Goal: Find specific page/section: Find specific page/section

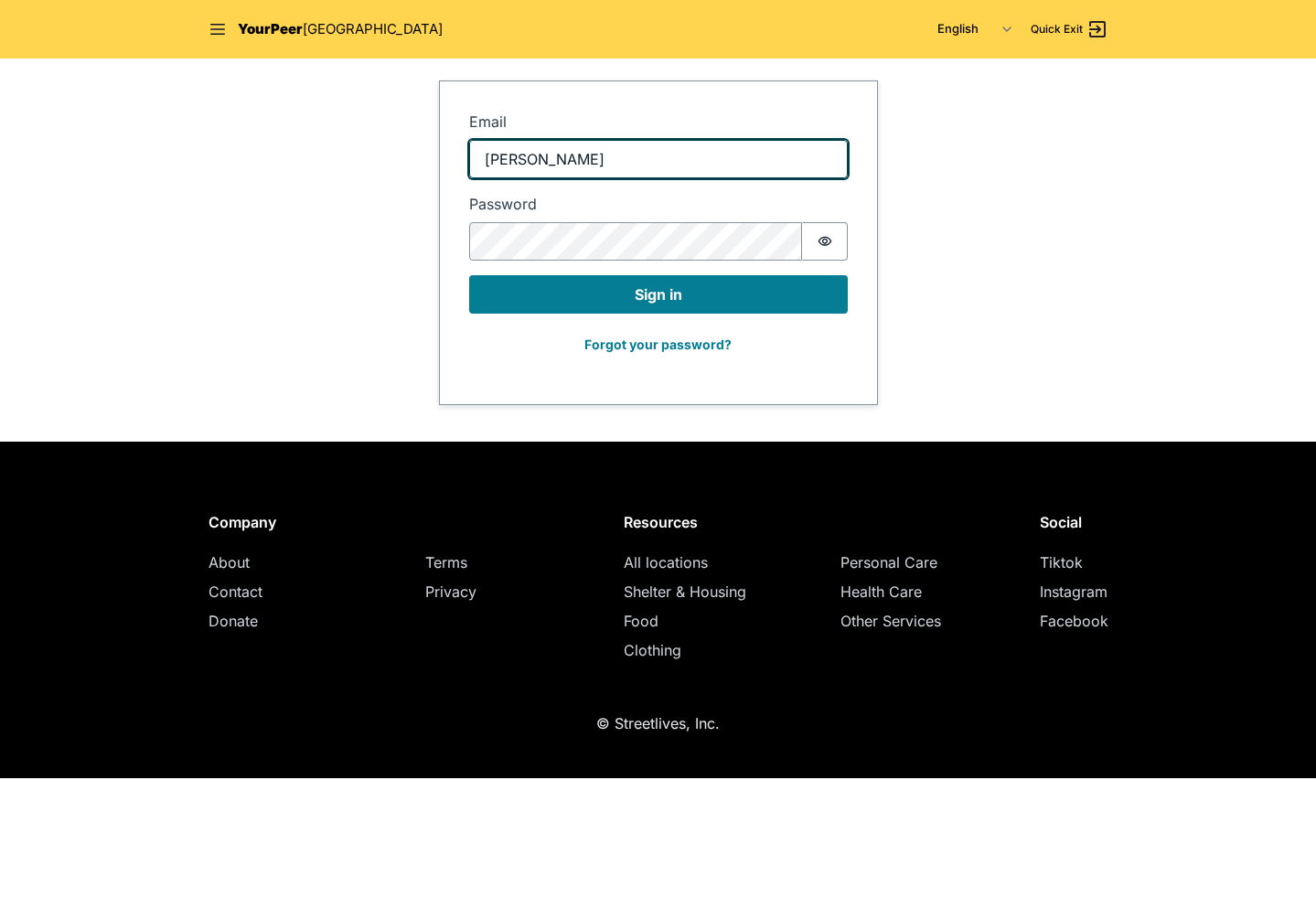
type input "adam@streetlives.nyc"
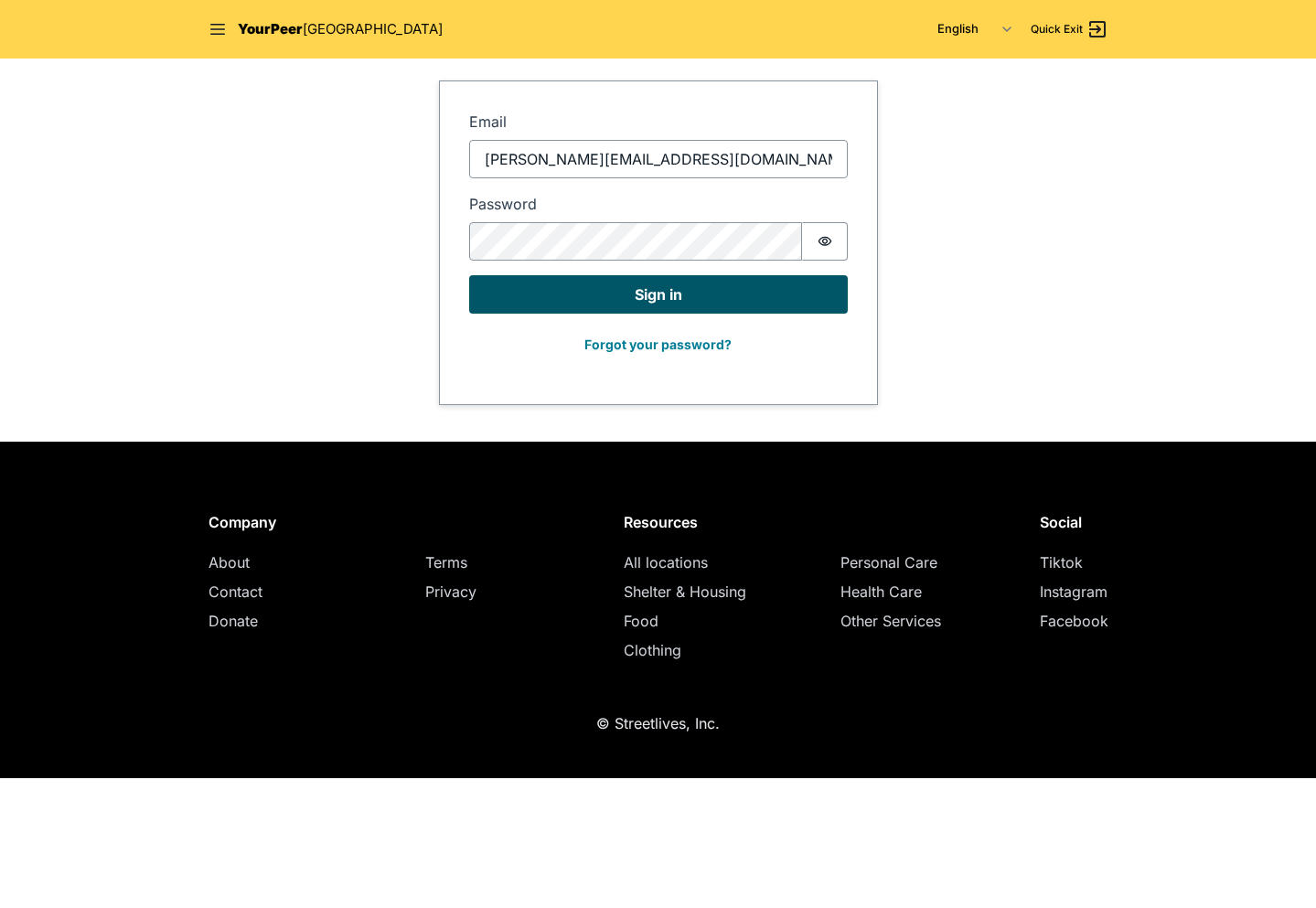
click at [661, 285] on button "Sign in" at bounding box center [658, 295] width 378 height 39
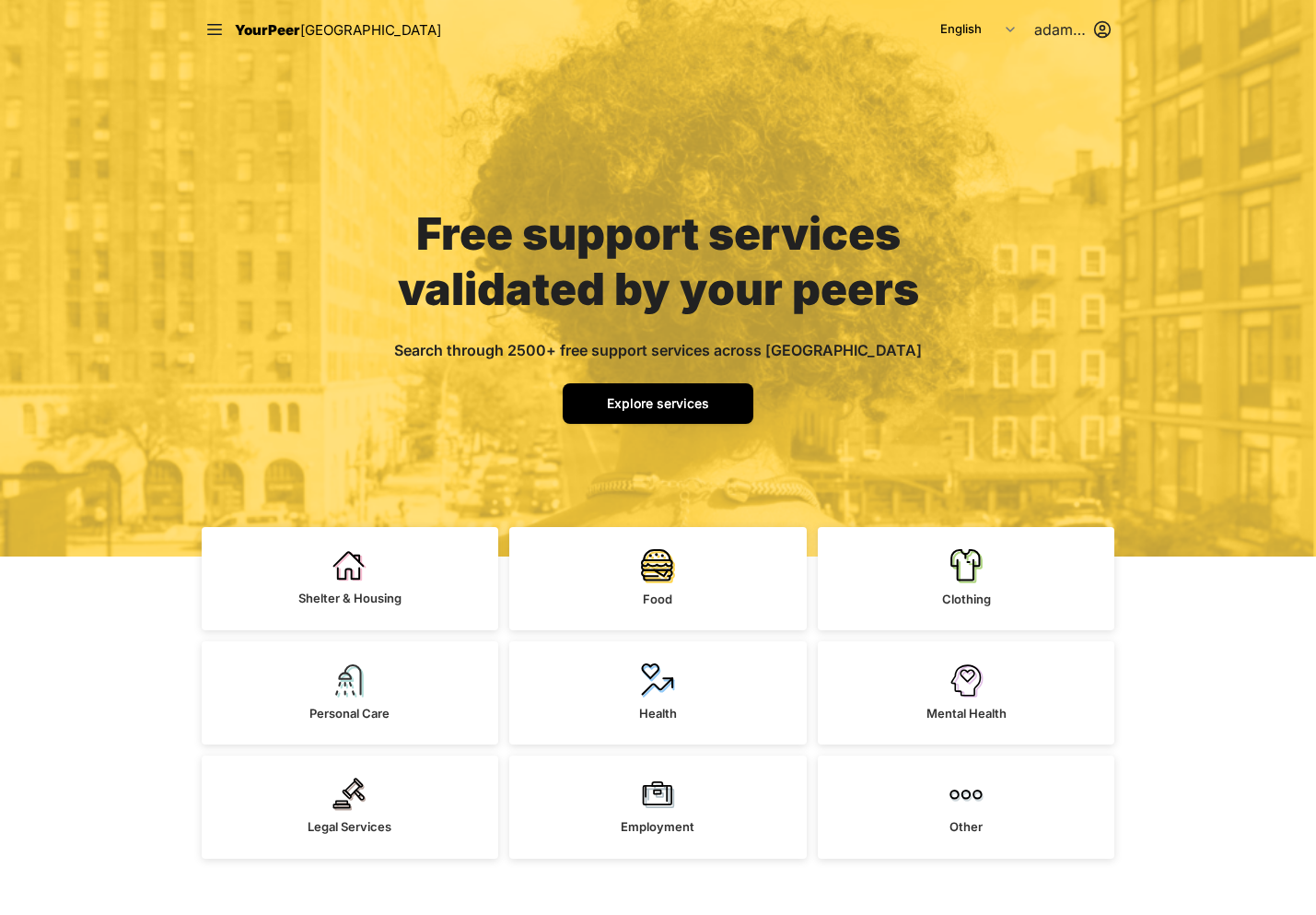
click at [623, 405] on span "Explore services" at bounding box center [658, 403] width 102 height 16
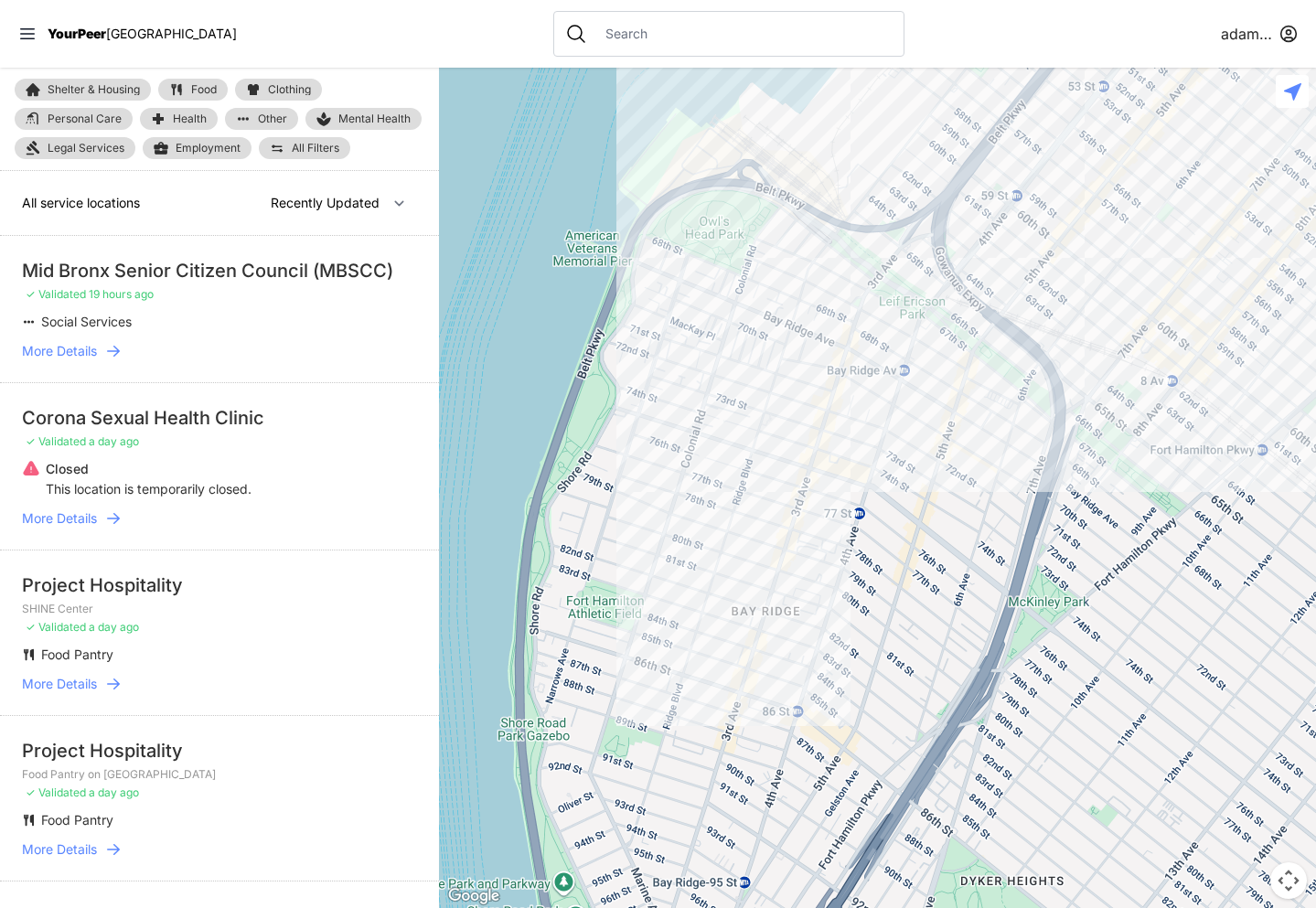
select select "nearby"
